Goal: Task Accomplishment & Management: Manage account settings

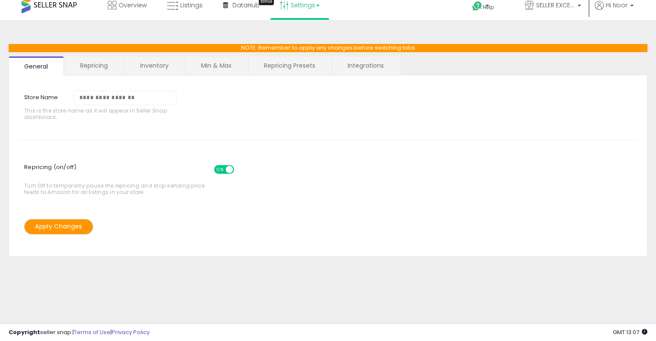
scroll to position [9, 0]
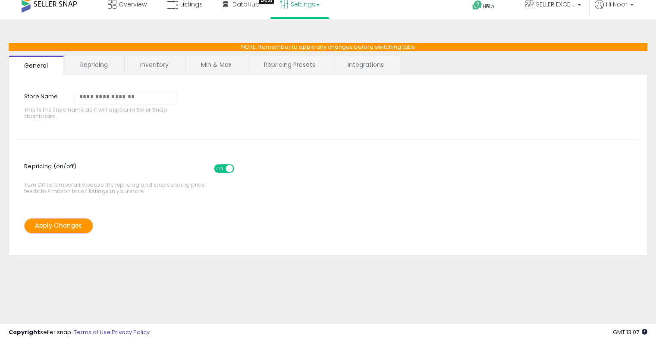
click at [219, 63] on link "Min & Max" at bounding box center [216, 65] width 62 height 18
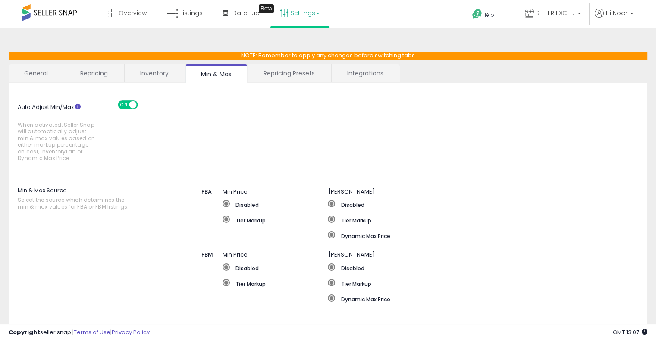
click at [170, 79] on link "Inventory" at bounding box center [154, 73] width 59 height 18
